Goal: Task Accomplishment & Management: Use online tool/utility

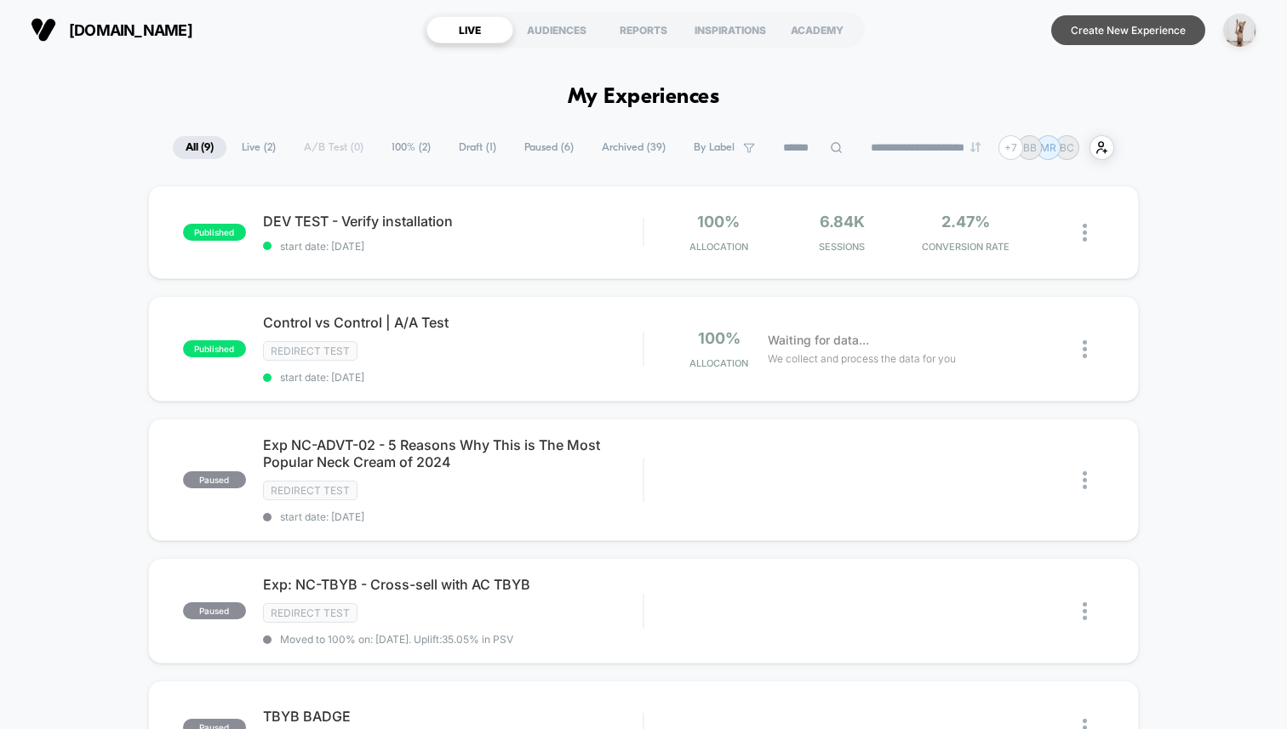
click at [1113, 33] on button "Create New Experience" at bounding box center [1128, 30] width 154 height 30
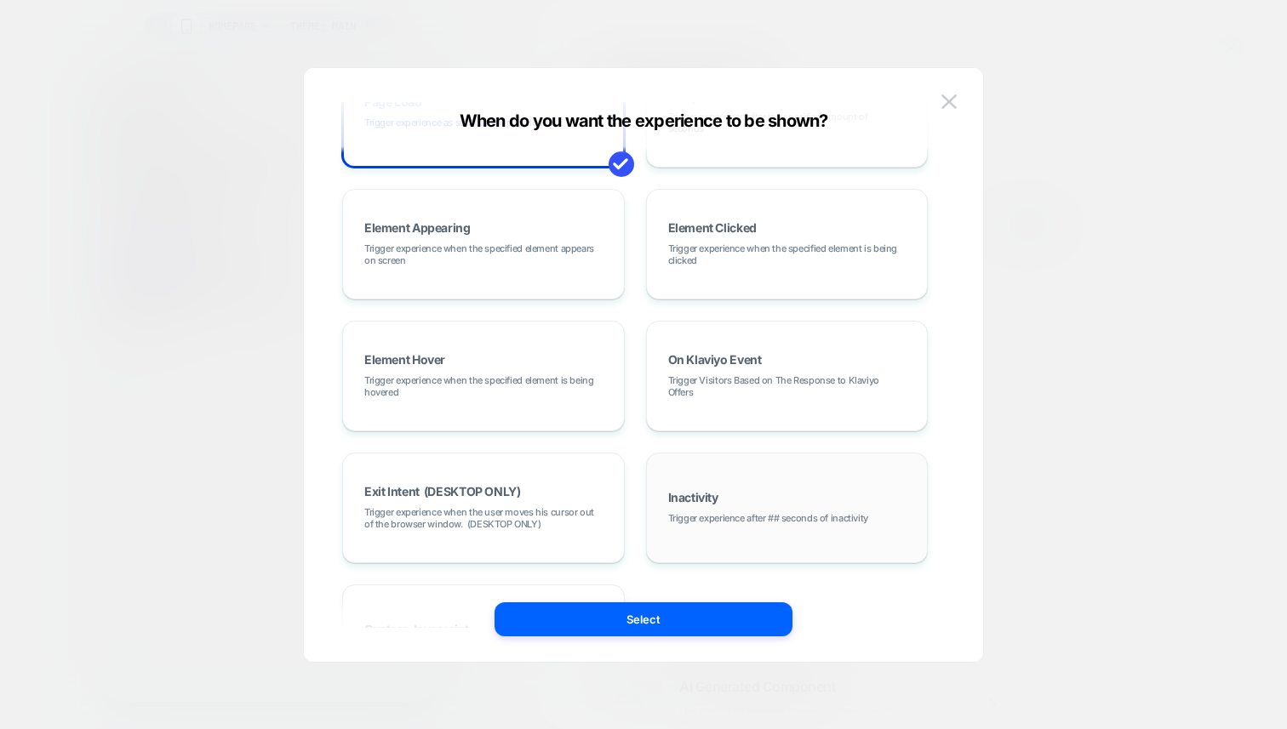
scroll to position [215, 0]
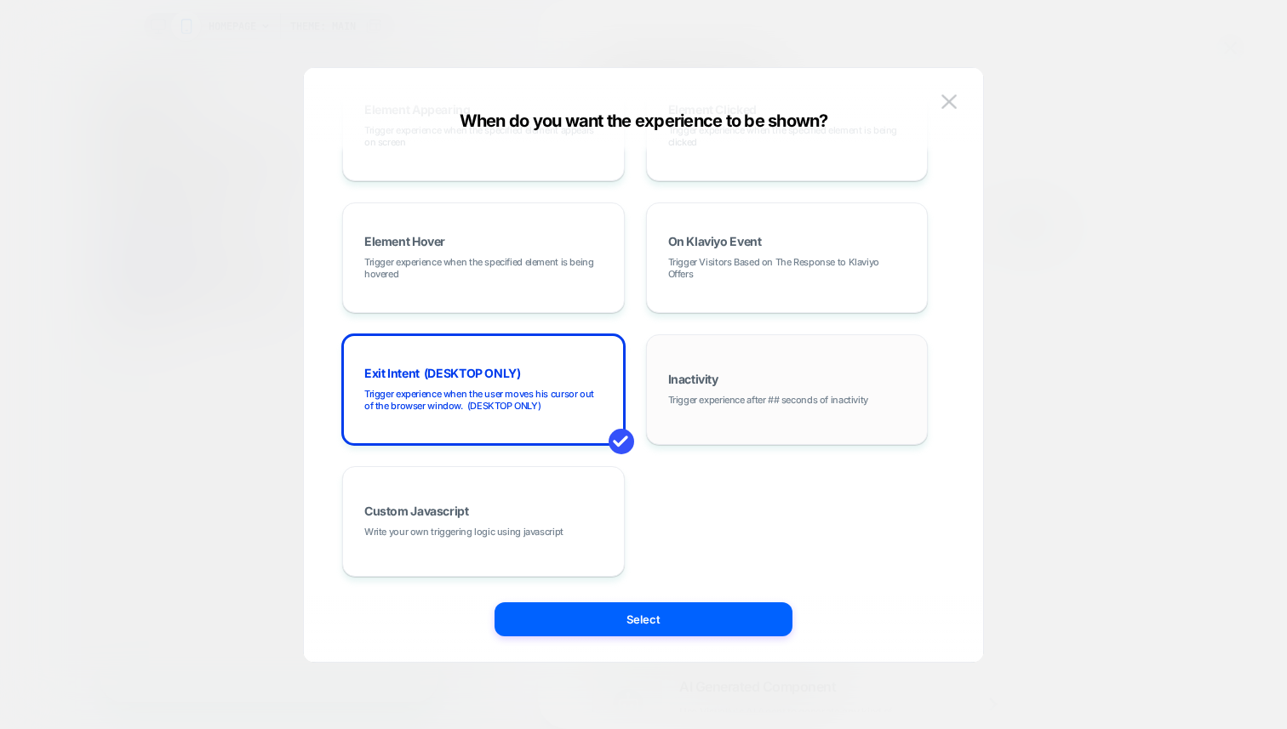
click at [793, 386] on div "Inactivity Trigger experience after ## seconds of inactivity" at bounding box center [787, 390] width 264 height 92
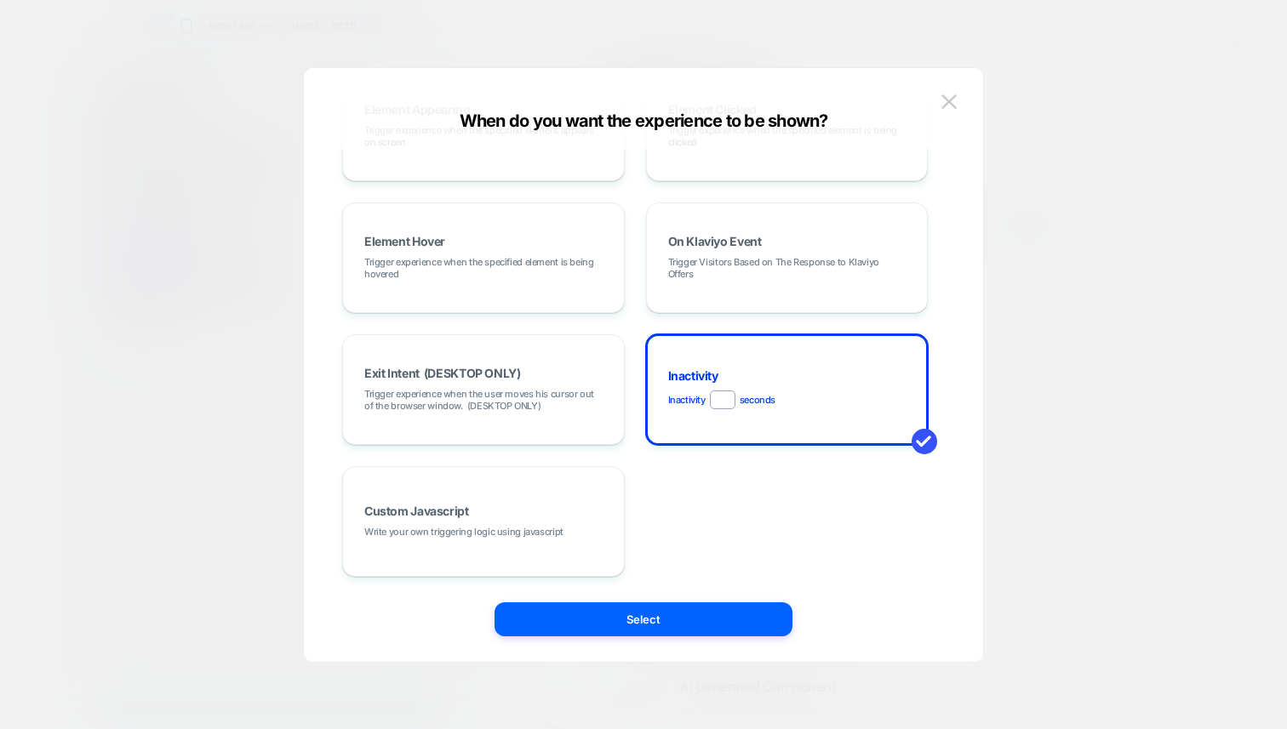
drag, startPoint x: 729, startPoint y: 397, endPoint x: 637, endPoint y: 393, distance: 92.0
